Goal: Communication & Community: Answer question/provide support

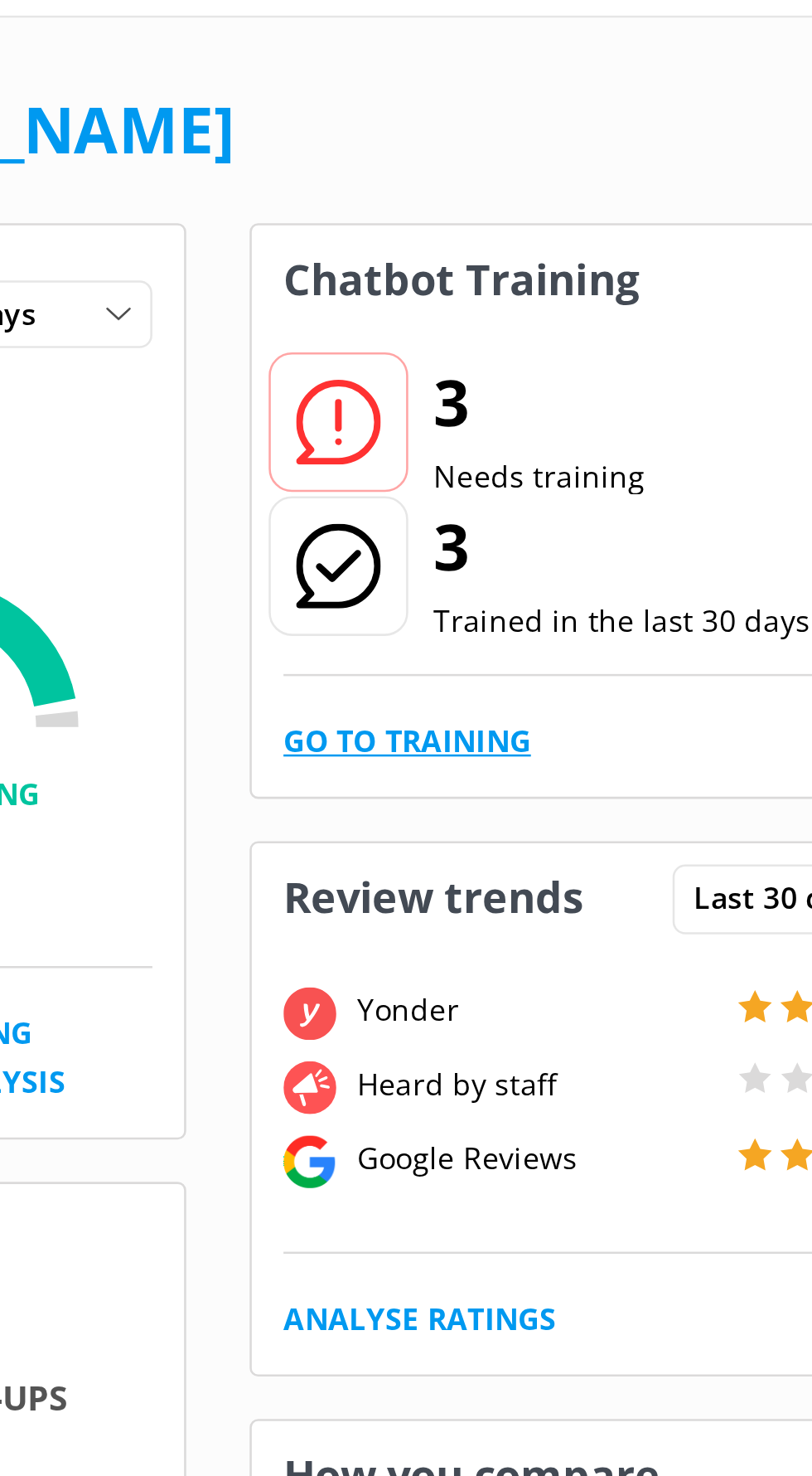
click at [605, 333] on link "Go to Training" at bounding box center [575, 334] width 97 height 18
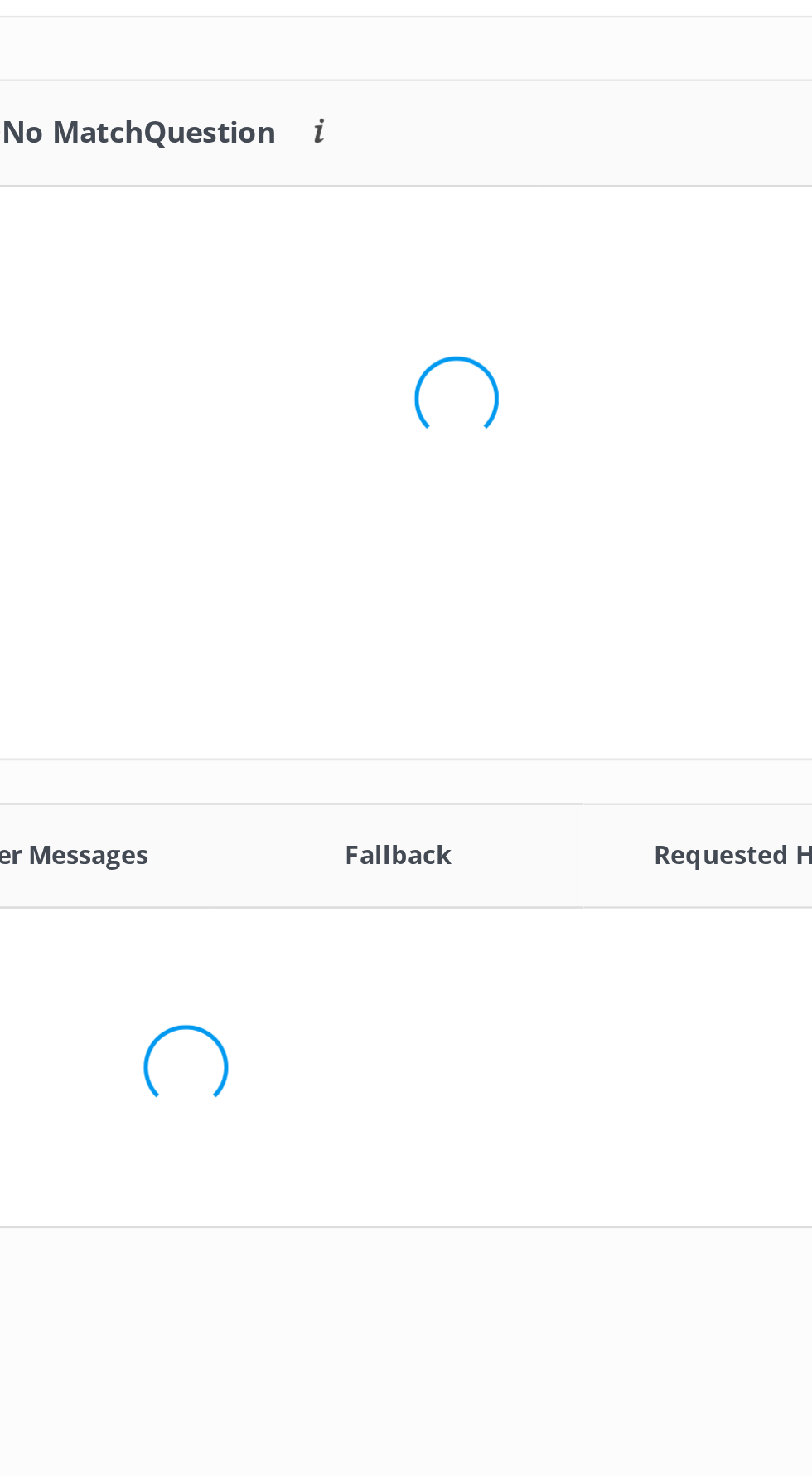
scroll to position [165, 395]
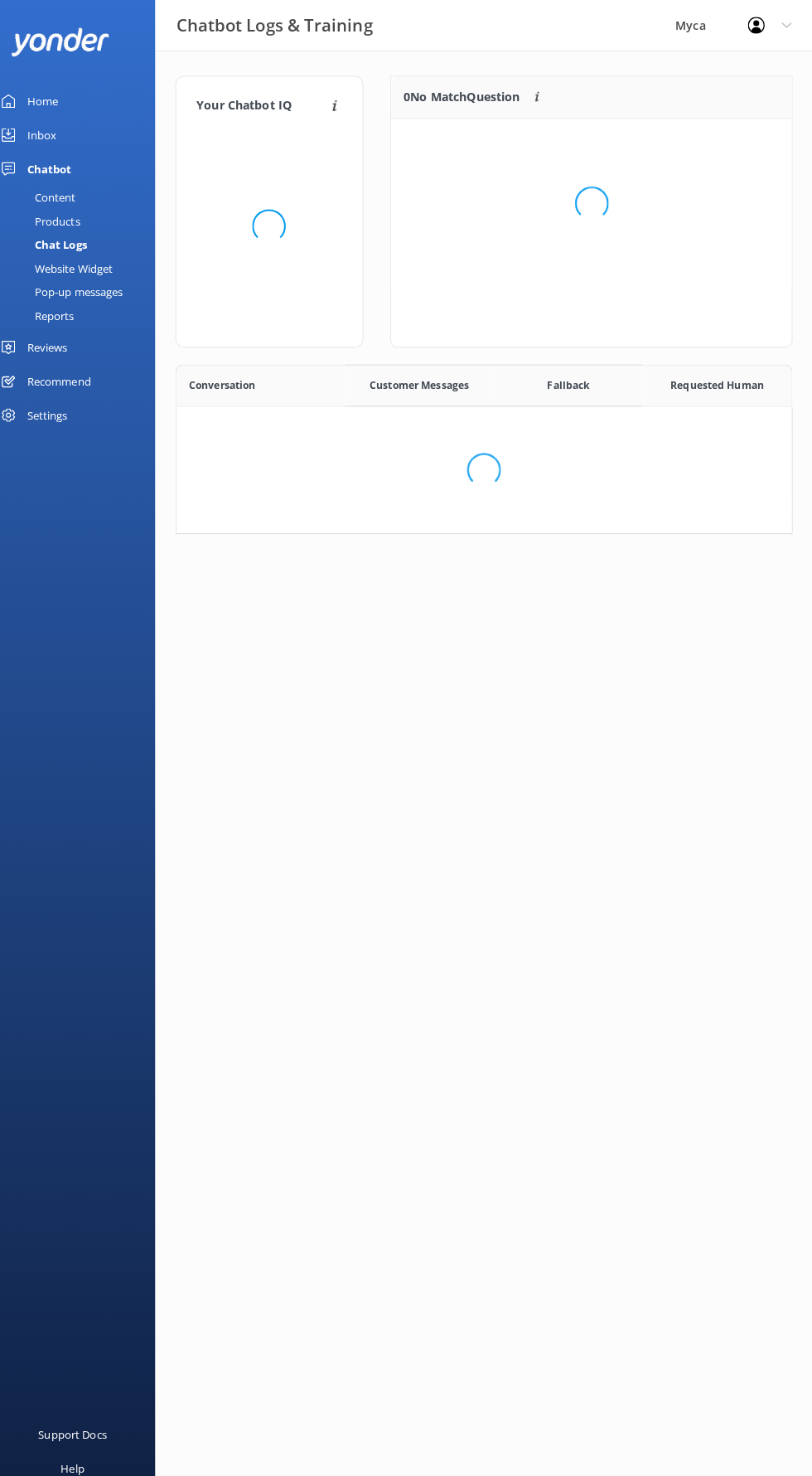
scroll to position [580, 605]
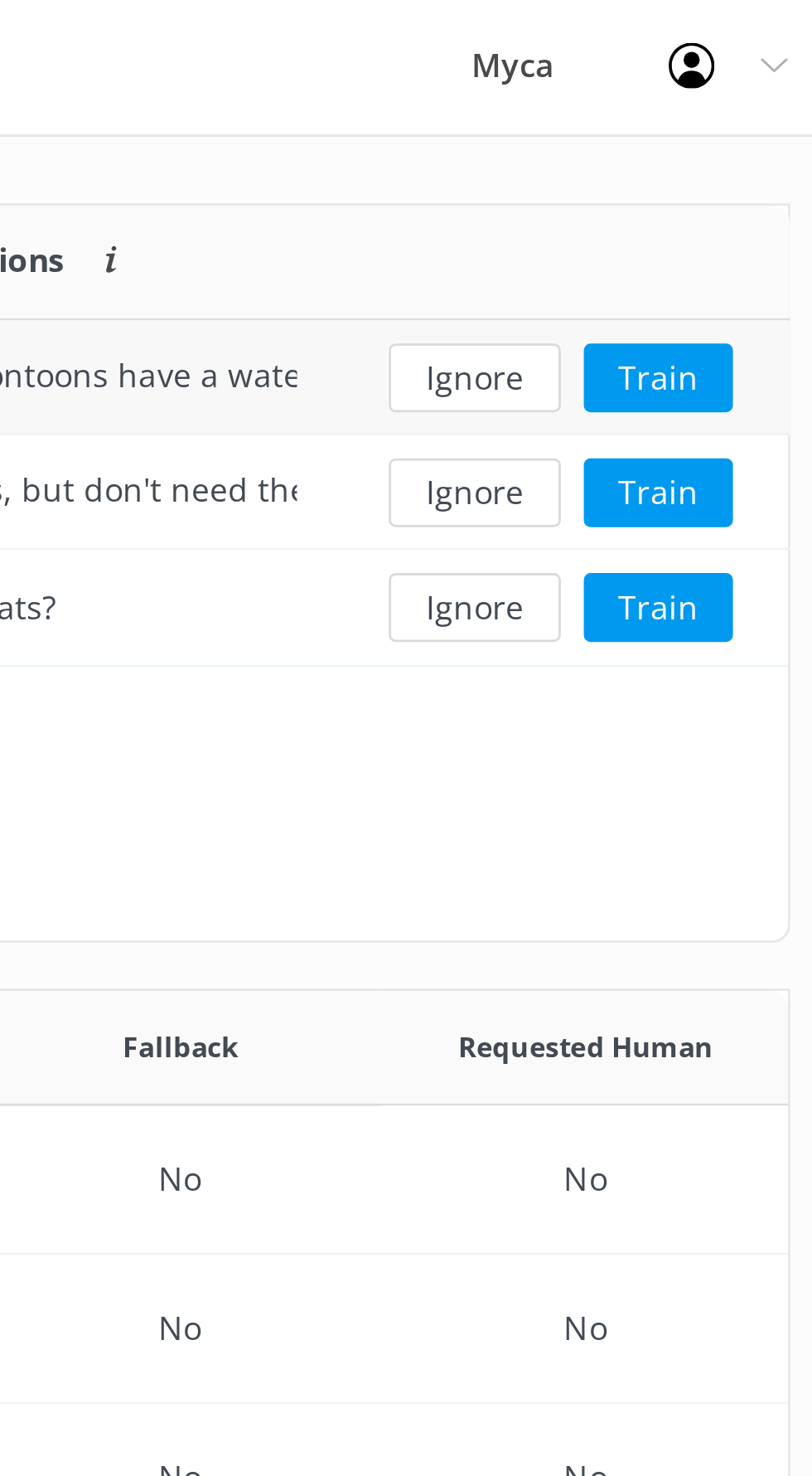
click at [599, 144] on div "Do any of your pontoons have a water slide on top?" at bounding box center [512, 136] width 203 height 18
click at [745, 146] on button "Train" at bounding box center [744, 138] width 54 height 25
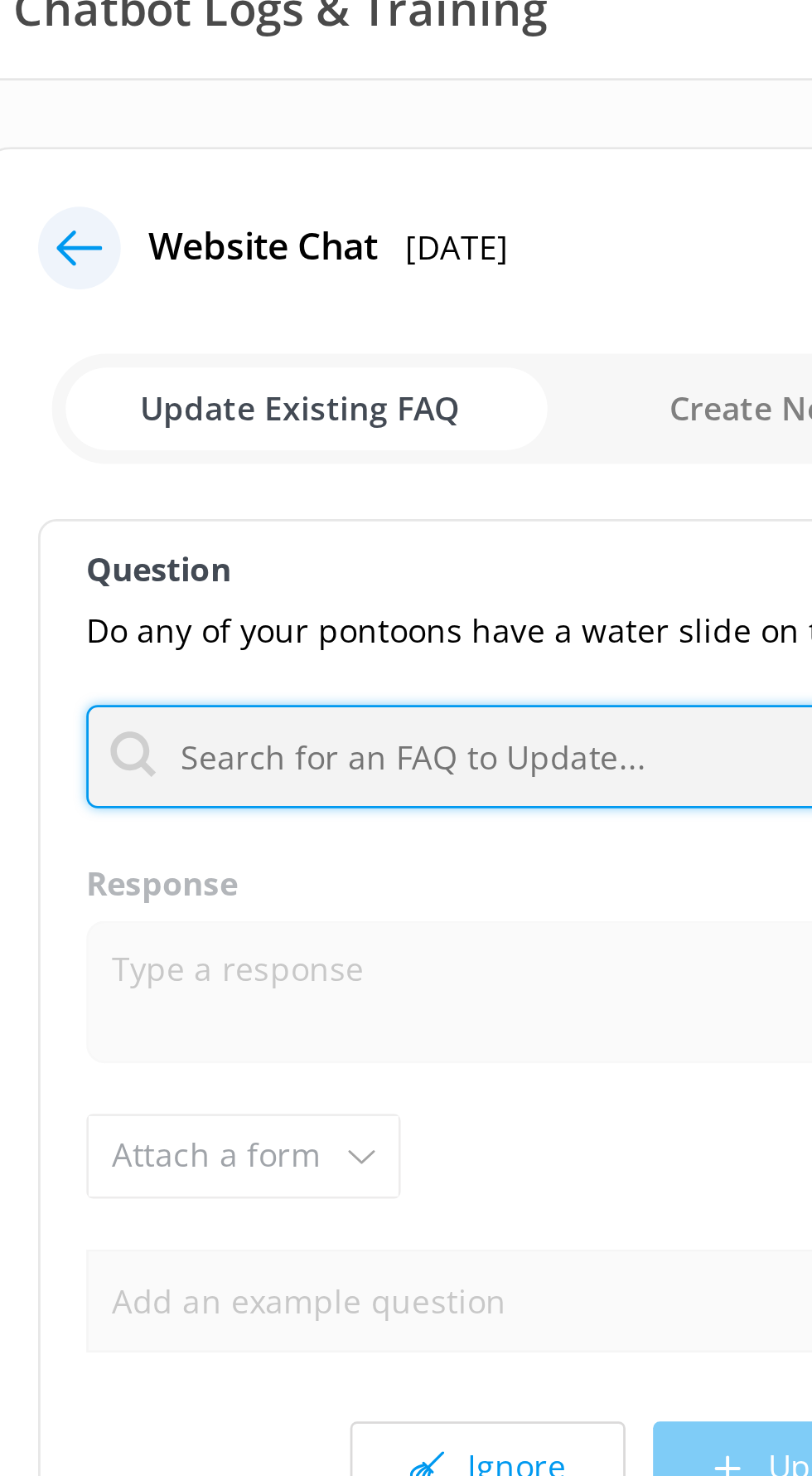
click at [354, 295] on input "text" at bounding box center [379, 294] width 333 height 37
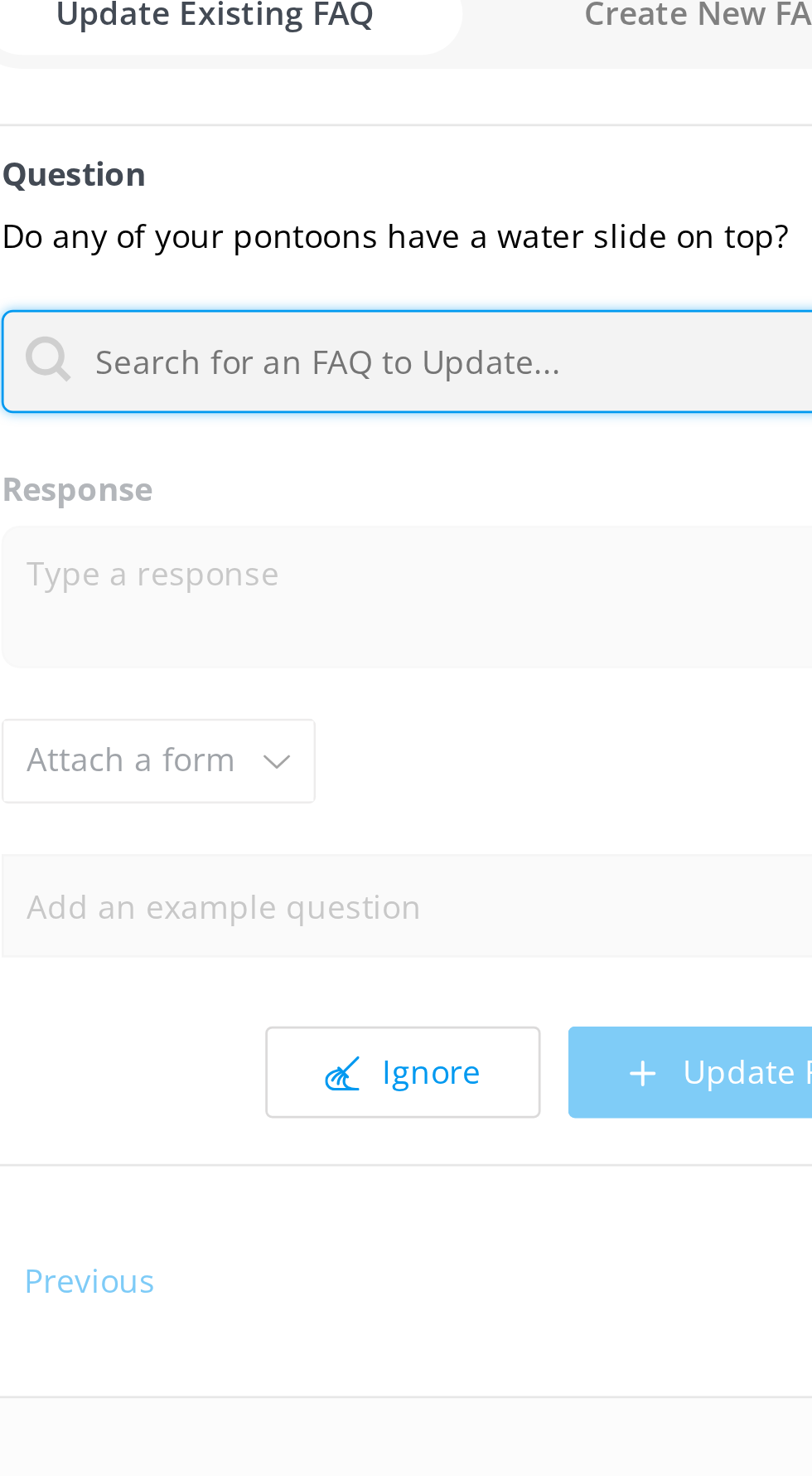
type input "6"
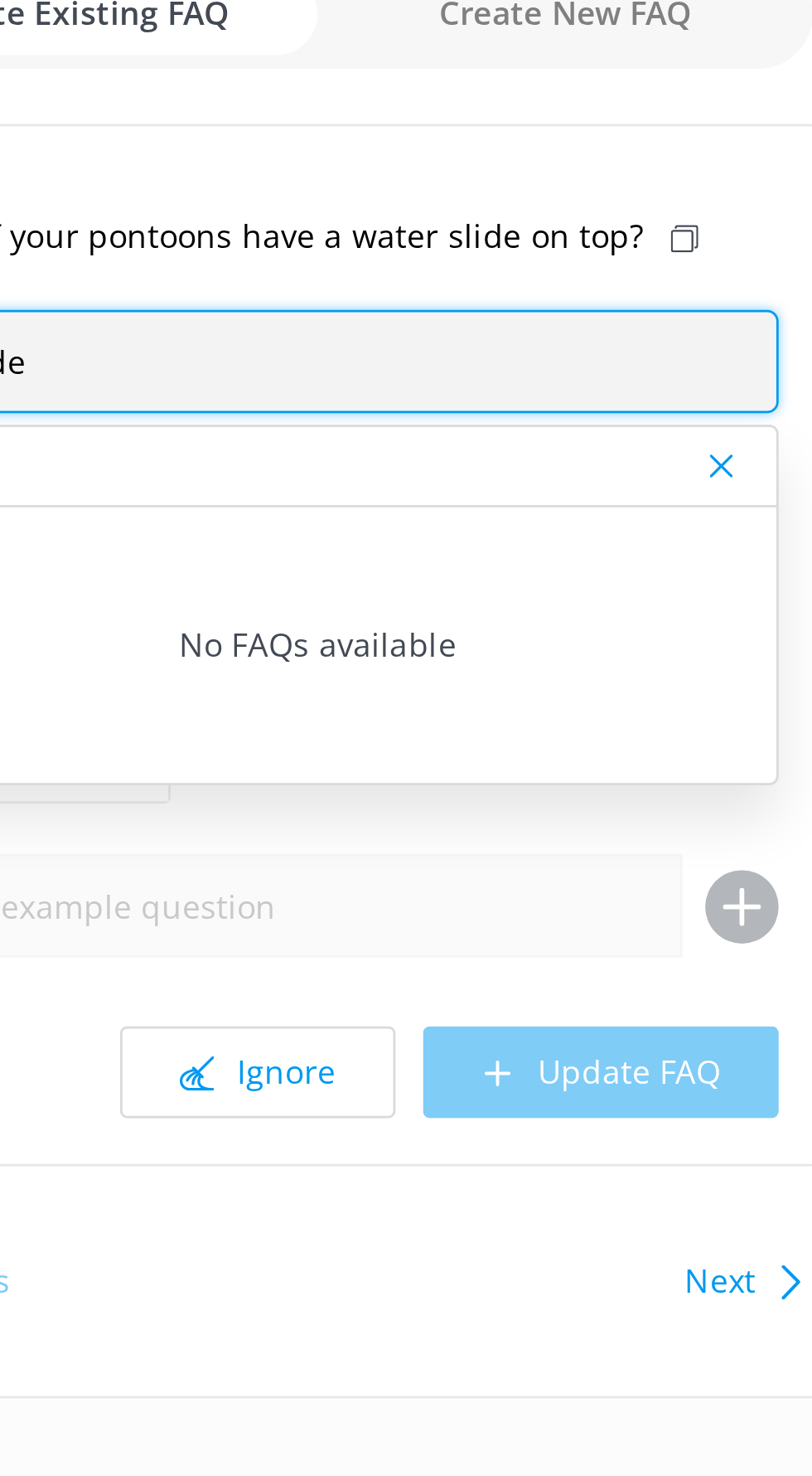
type input "Slide"
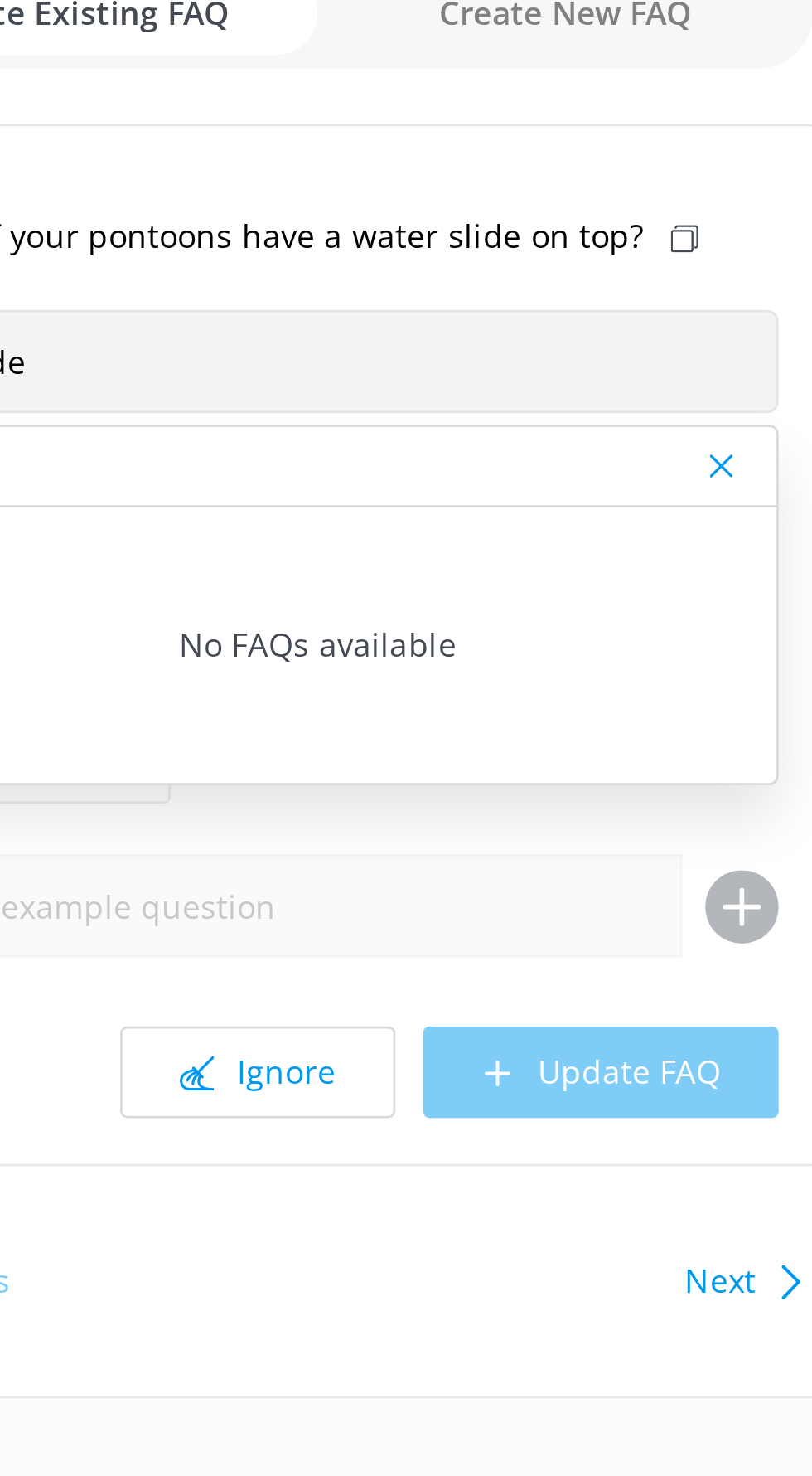
click at [509, 538] on div "Ignore Update FAQ" at bounding box center [379, 551] width 333 height 33
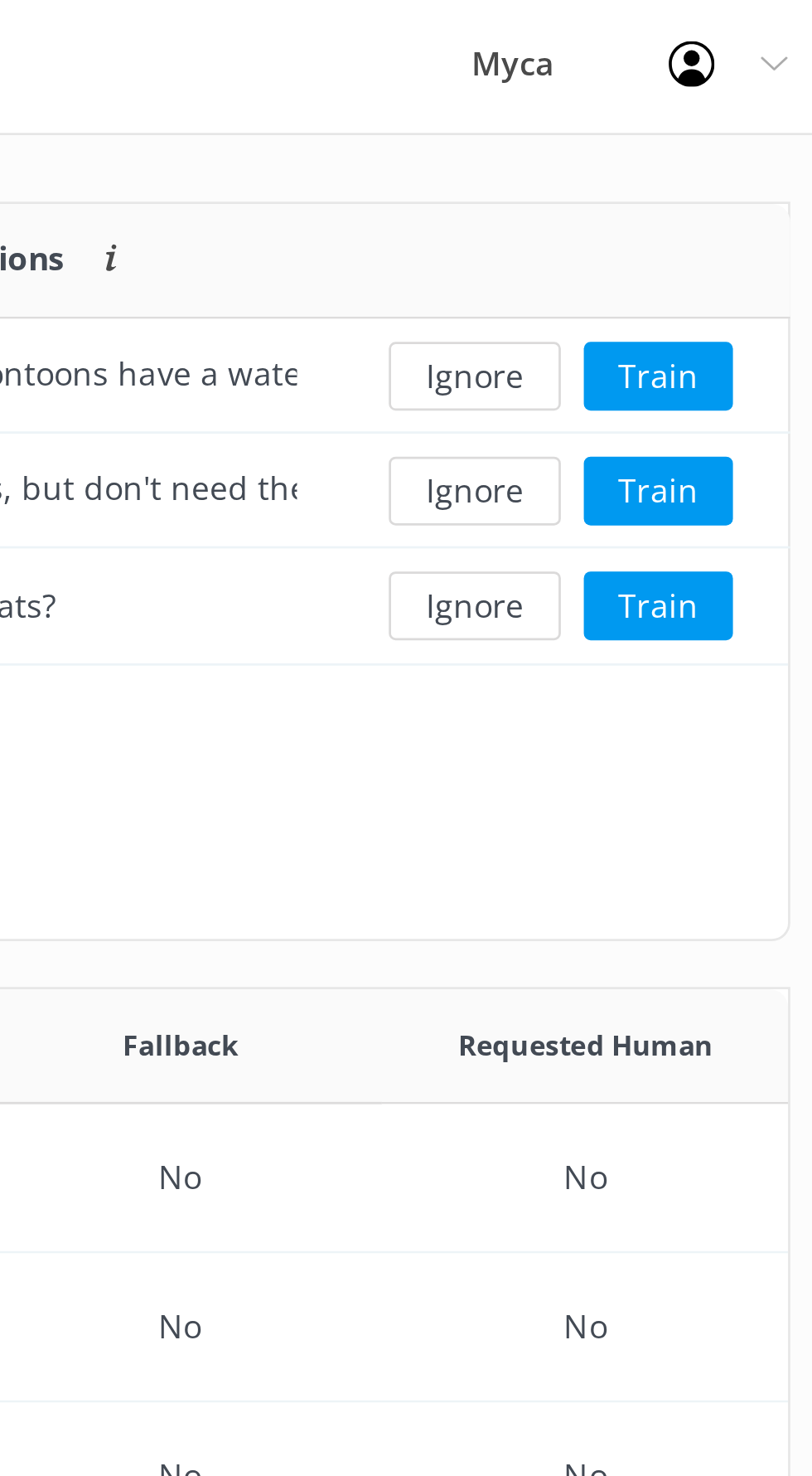
scroll to position [165, 395]
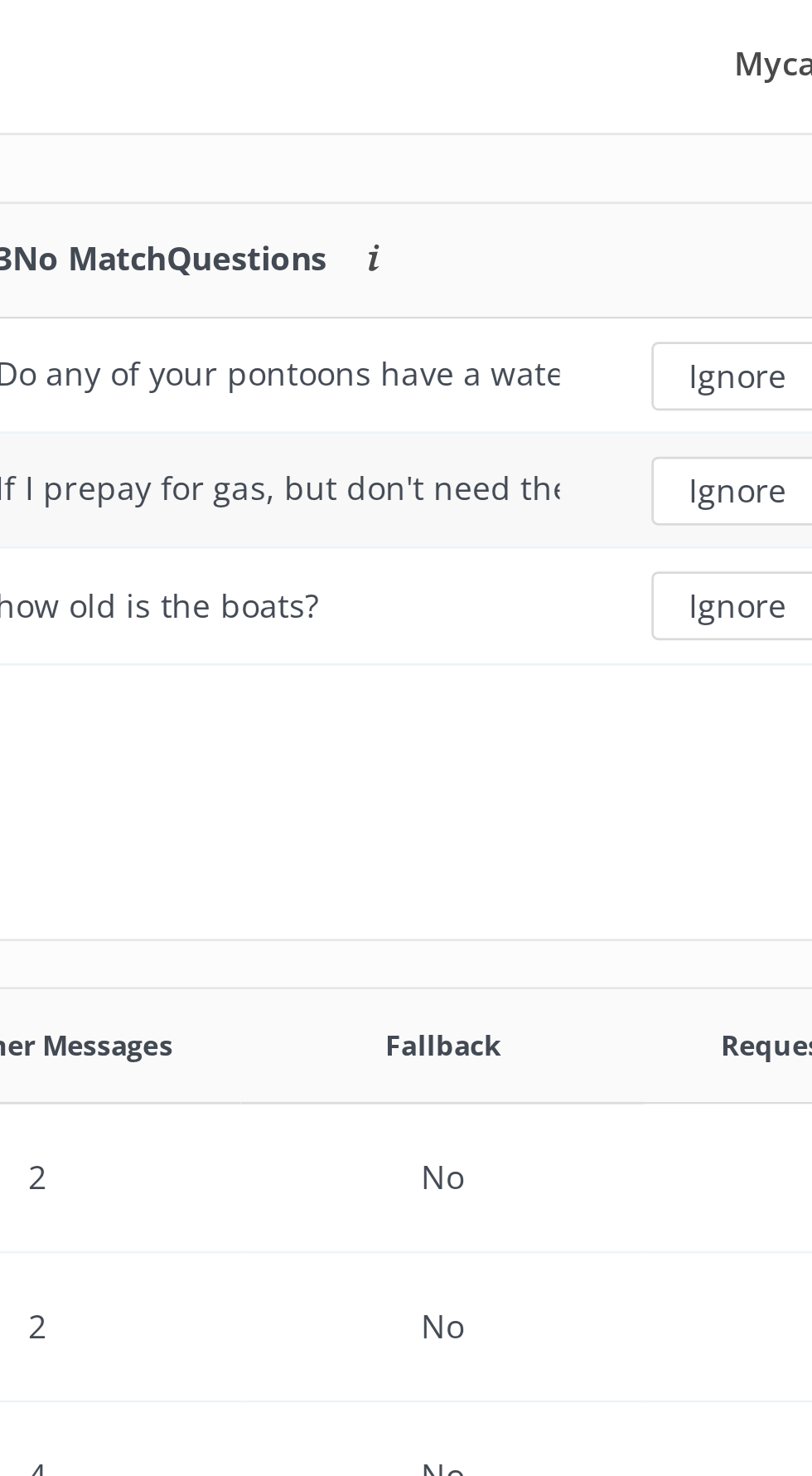
click at [579, 180] on div "If I prepay for gas, but don't need the full amount, will I see a refund?" at bounding box center [512, 178] width 203 height 18
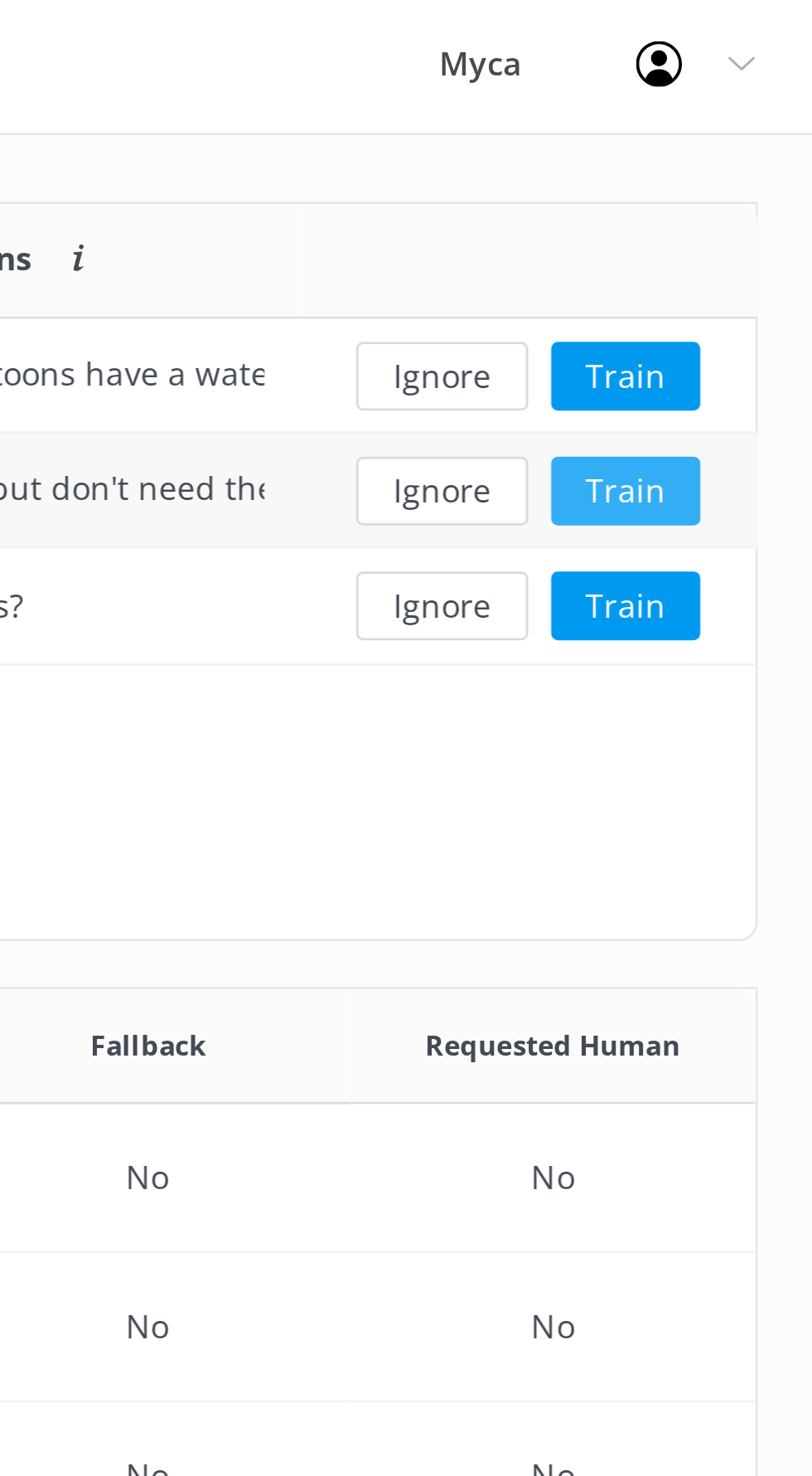
click at [754, 175] on button "Train" at bounding box center [744, 179] width 54 height 25
